Goal: Complete application form

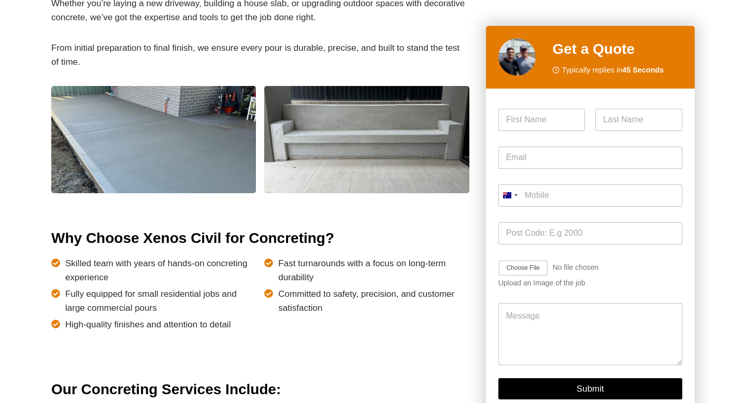
scroll to position [618, 0]
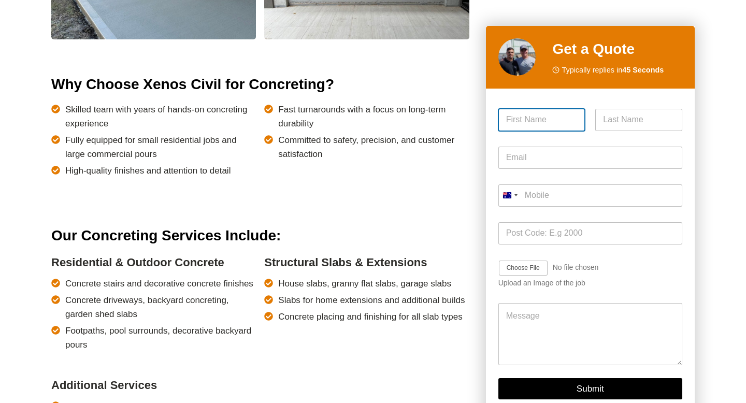
click at [538, 122] on input "First" at bounding box center [541, 120] width 87 height 22
type input "Efi"
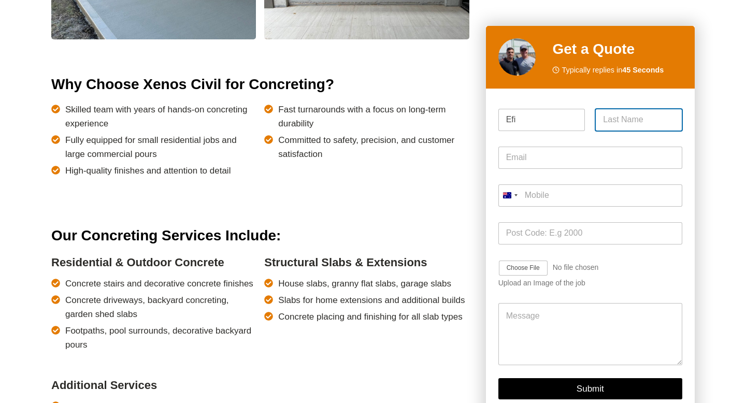
type input "KREMETIS"
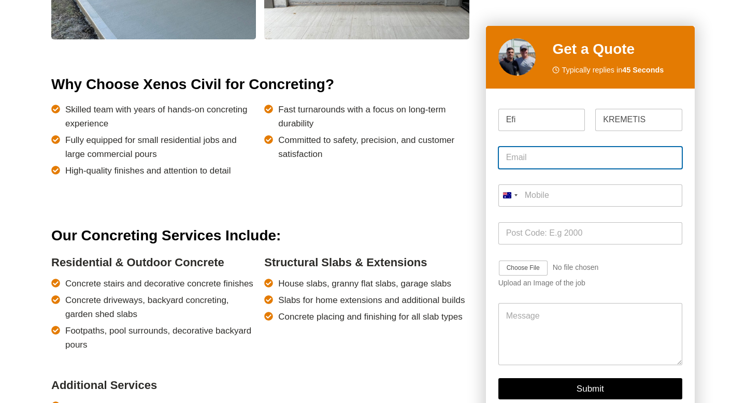
type input "[EMAIL_ADDRESS][DOMAIN_NAME]"
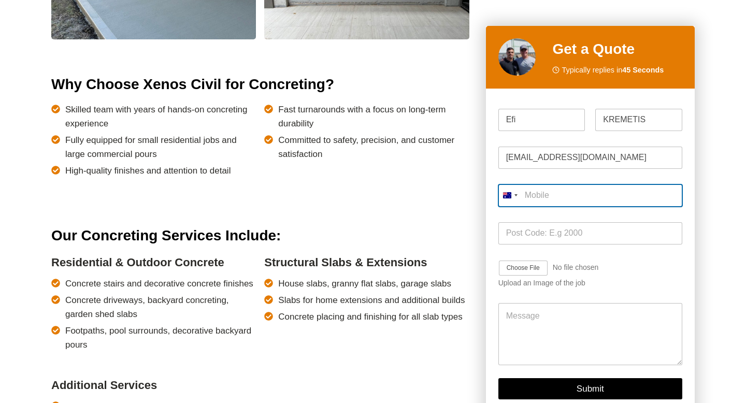
type input "0403 446 902"
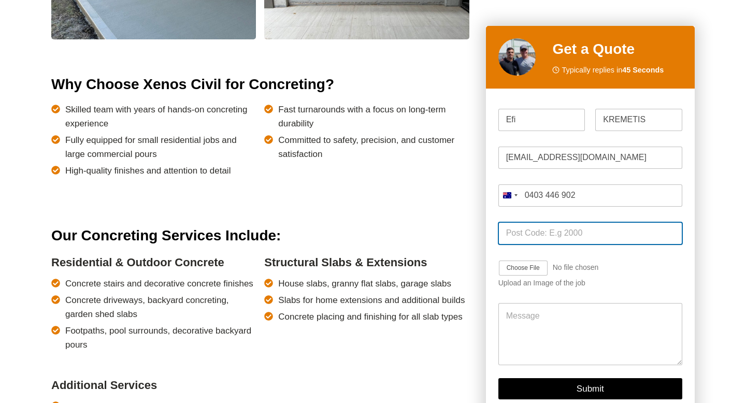
type input "2221"
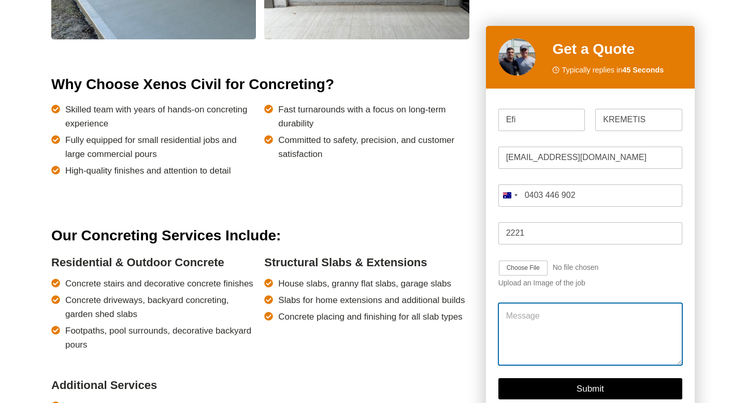
click at [554, 314] on textarea "Message" at bounding box center [590, 334] width 184 height 62
click at [568, 319] on textarea "Message" at bounding box center [590, 334] width 184 height 62
paste textarea "Remove and replace existing wooden stairs on a sloping site. Form up and pour a…"
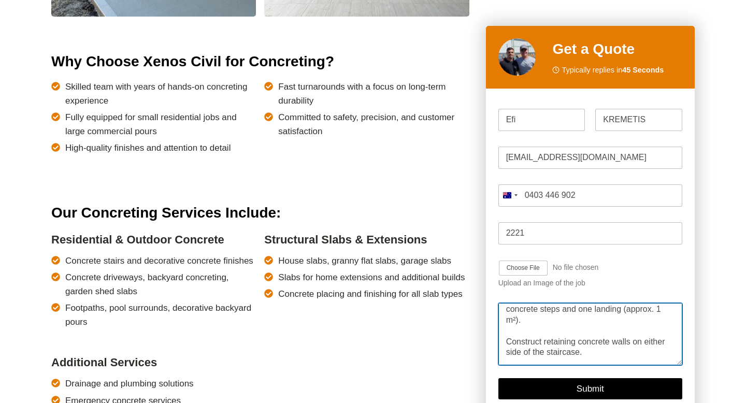
scroll to position [656, 0]
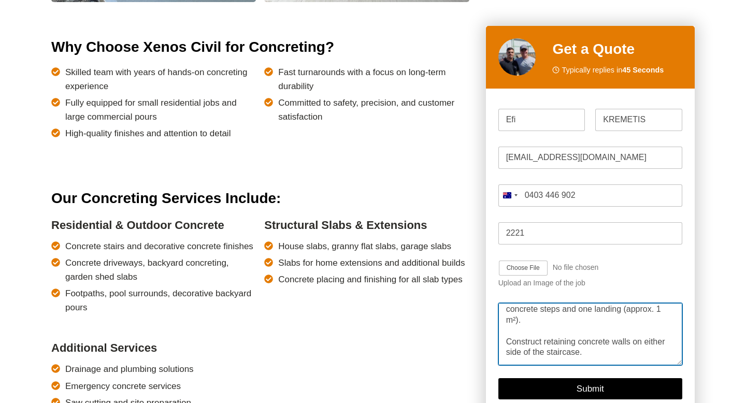
type textarea "Remove and replace existing wooden stairs on a sloping site. Form up and pour a…"
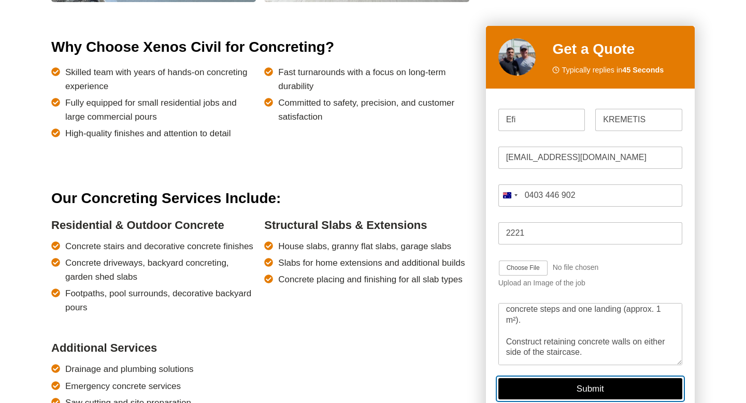
click at [594, 390] on button "Submit" at bounding box center [590, 389] width 184 height 21
